Goal: Task Accomplishment & Management: Use online tool/utility

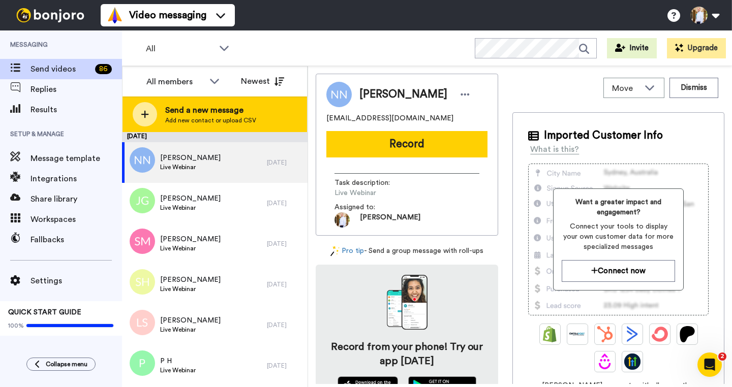
click at [203, 118] on span "Add new contact or upload CSV" at bounding box center [210, 120] width 91 height 8
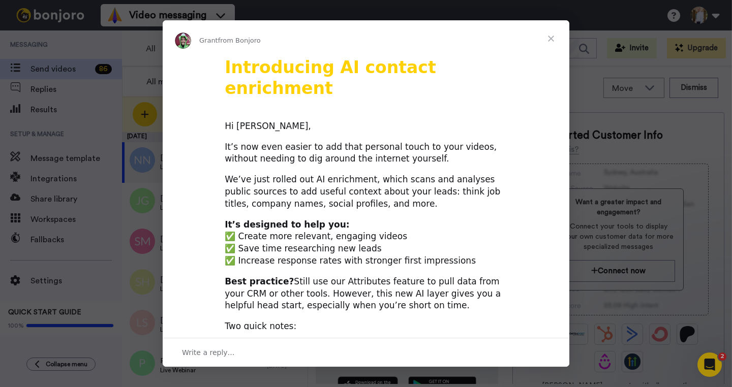
click at [549, 36] on span "Close" at bounding box center [551, 38] width 37 height 37
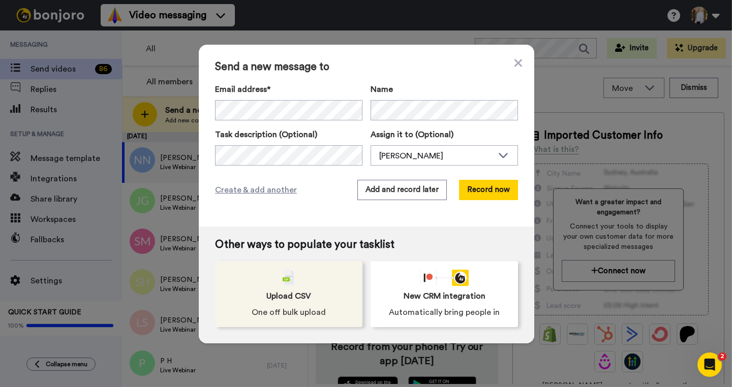
click at [254, 278] on div "Upload CSV One off bulk upload" at bounding box center [288, 294] width 147 height 66
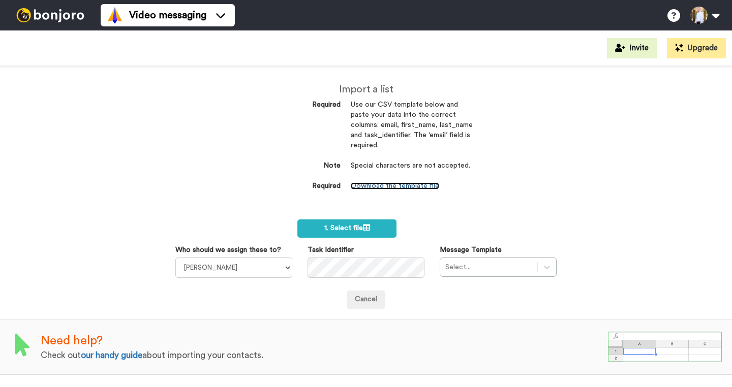
click at [382, 186] on link "Download the template file" at bounding box center [395, 185] width 88 height 7
click at [492, 16] on div "Video messaging Help docs Settings" at bounding box center [416, 15] width 631 height 30
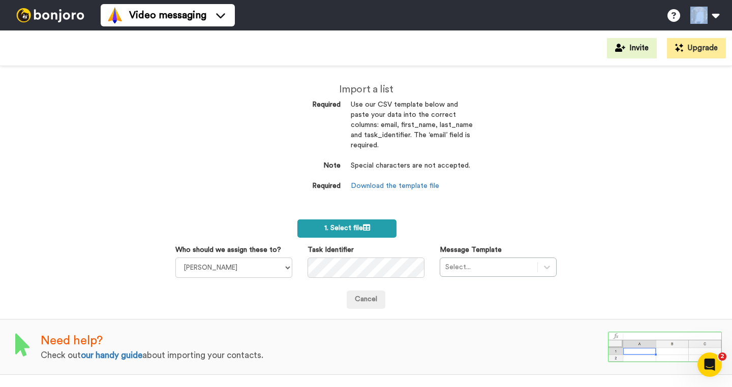
click at [368, 234] on label "1. Select file" at bounding box center [346, 229] width 99 height 18
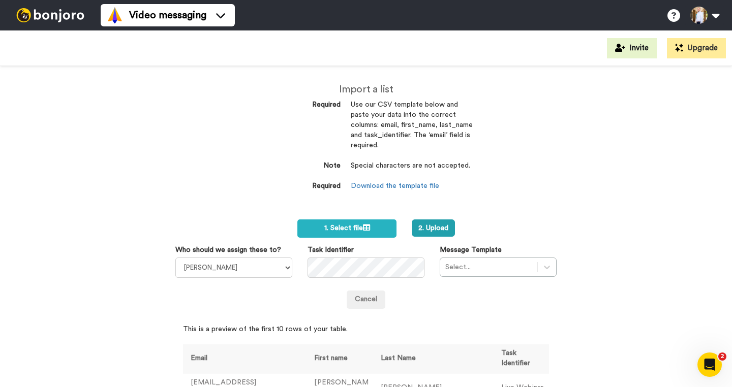
click at [466, 264] on div "Select..." at bounding box center [498, 267] width 117 height 19
click at [549, 262] on div "Select..." at bounding box center [498, 267] width 117 height 19
click at [544, 273] on div "Select..." at bounding box center [498, 267] width 117 height 19
click at [427, 225] on button "2. Upload" at bounding box center [433, 228] width 43 height 17
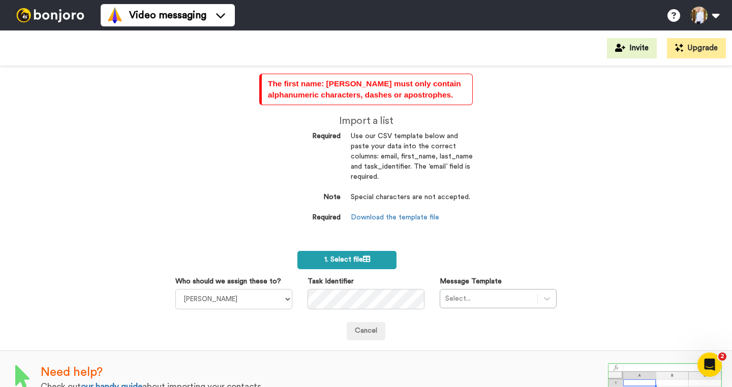
click at [331, 261] on span "1. Select file" at bounding box center [347, 259] width 46 height 7
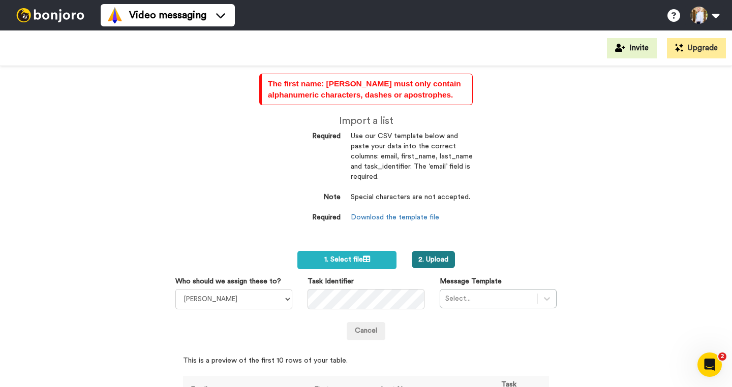
click at [444, 264] on button "2. Upload" at bounding box center [433, 259] width 43 height 17
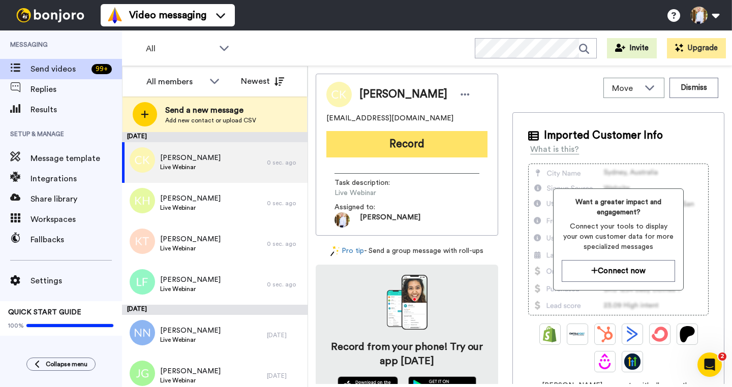
click at [365, 141] on button "Record" at bounding box center [406, 144] width 161 height 26
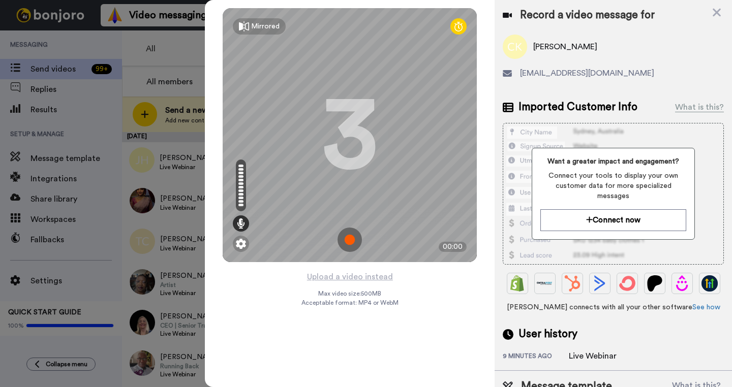
click at [354, 241] on img at bounding box center [350, 240] width 24 height 24
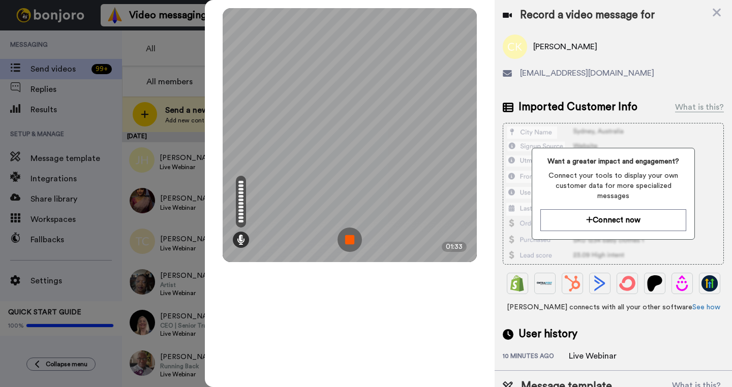
click at [350, 242] on img at bounding box center [350, 240] width 24 height 24
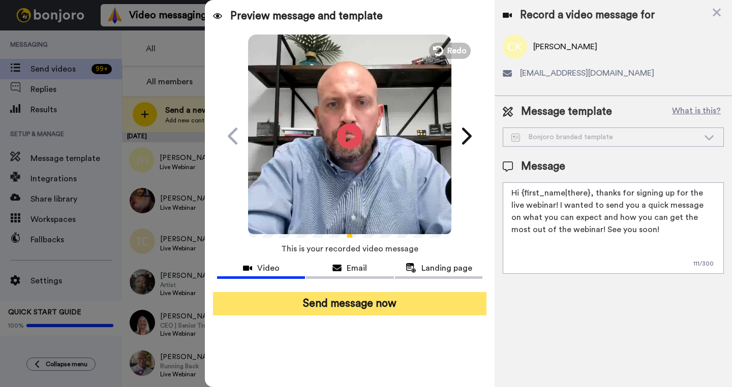
click at [353, 312] on button "Send message now" at bounding box center [349, 303] width 273 height 23
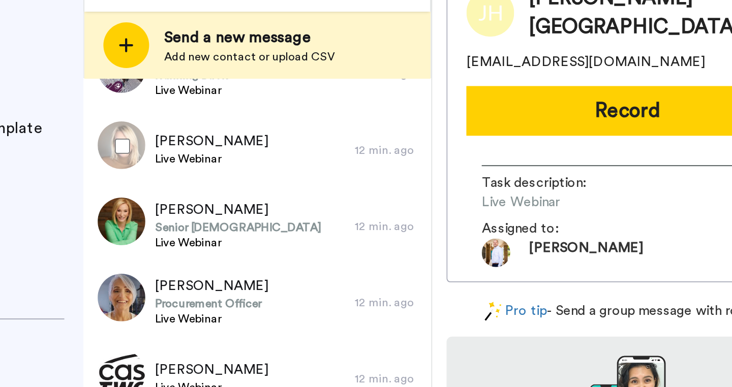
scroll to position [237, 0]
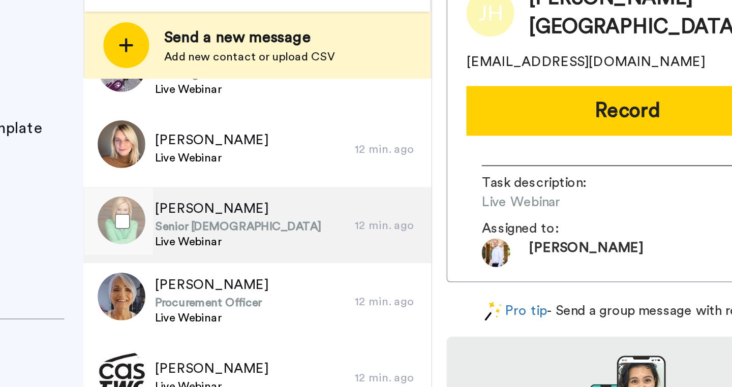
click at [174, 201] on span "[PERSON_NAME]" at bounding box center [204, 202] width 89 height 10
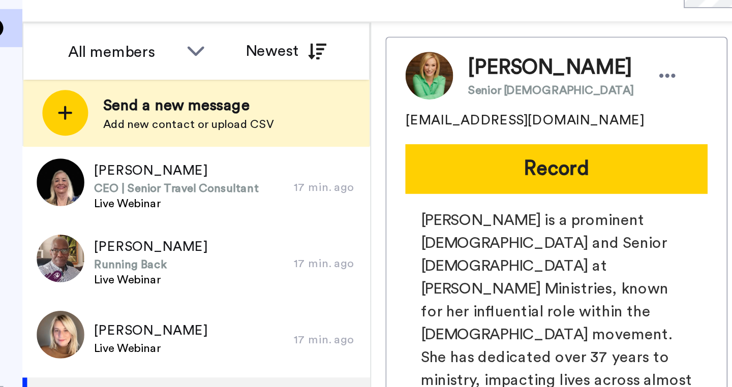
scroll to position [173, 0]
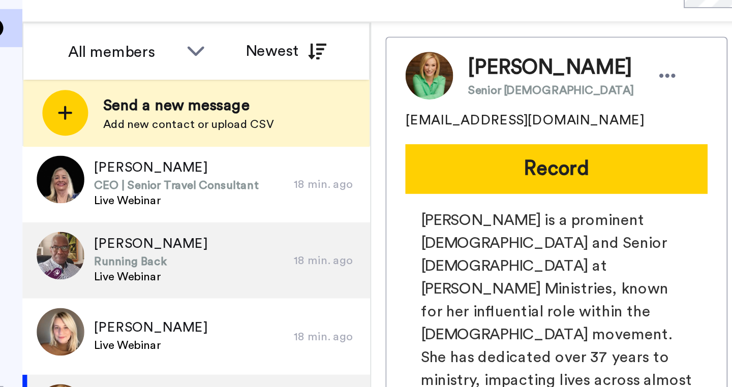
click at [182, 186] on span "[PERSON_NAME]" at bounding box center [190, 184] width 60 height 10
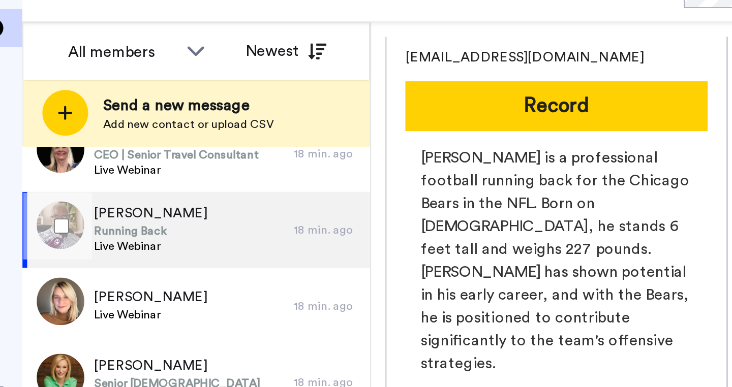
scroll to position [190, 0]
click at [220, 181] on div "[PERSON_NAME] Running Back Live Webinar" at bounding box center [194, 176] width 145 height 41
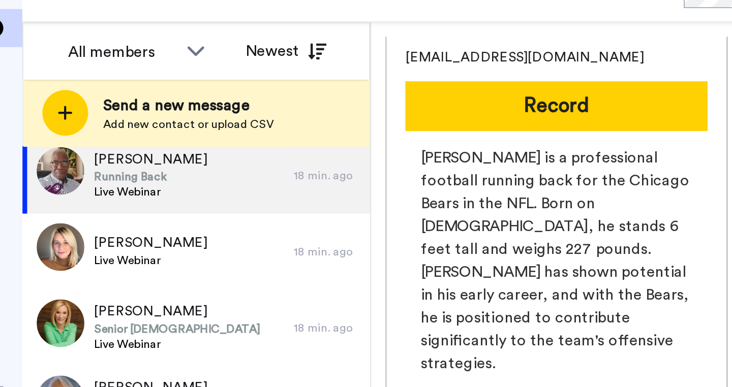
scroll to position [257, 0]
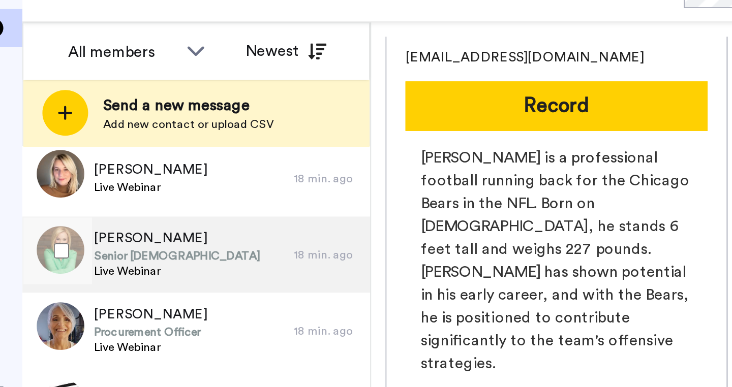
click at [186, 182] on span "[PERSON_NAME]" at bounding box center [204, 181] width 89 height 10
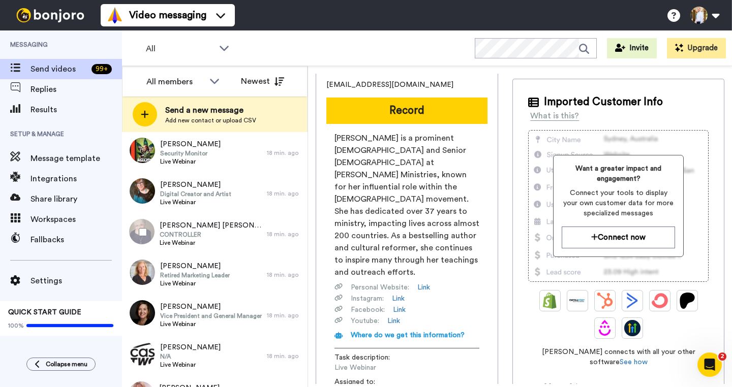
scroll to position [418, 0]
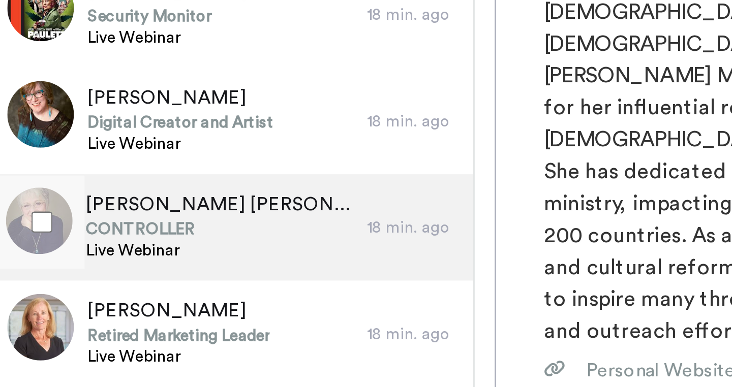
click at [218, 238] on div "[PERSON_NAME] [PERSON_NAME] CONTROLLER Live Webinar" at bounding box center [194, 232] width 145 height 41
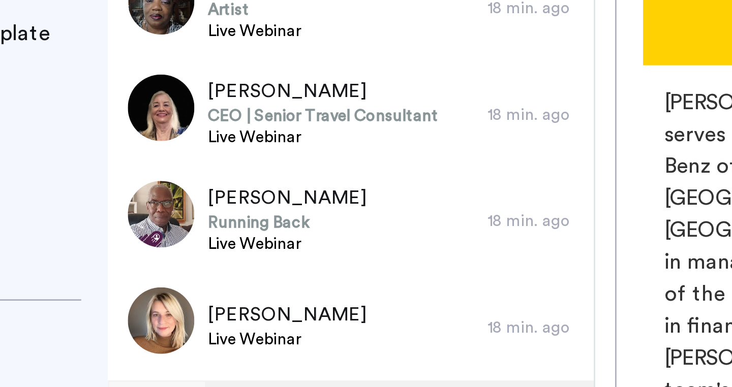
scroll to position [134, 0]
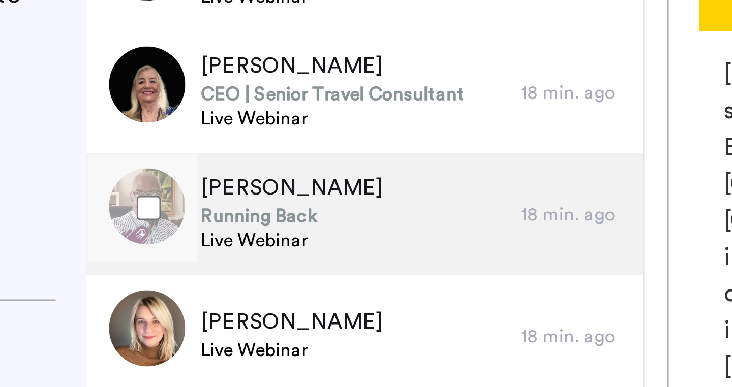
click at [190, 224] on span "[PERSON_NAME]" at bounding box center [190, 223] width 60 height 10
